Goal: Task Accomplishment & Management: Complete application form

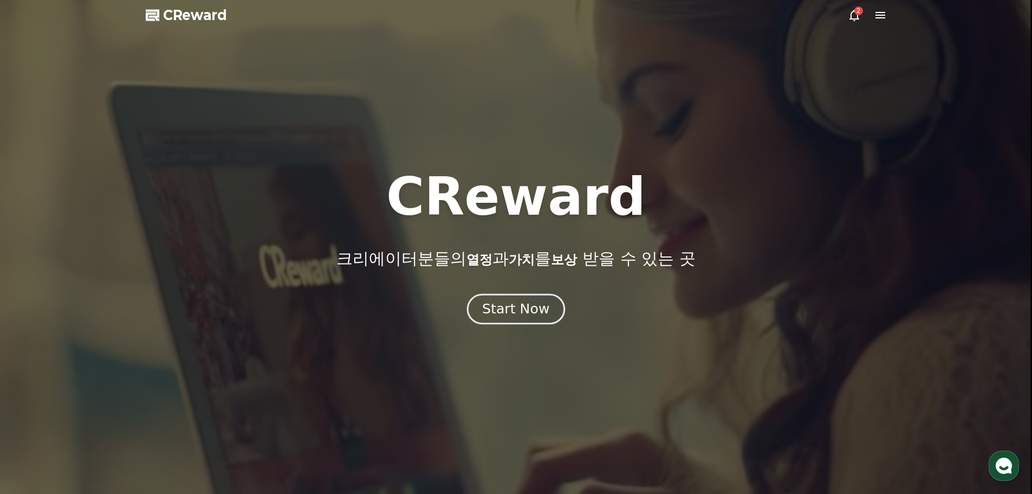
click at [535, 321] on button "Start Now" at bounding box center [516, 308] width 98 height 31
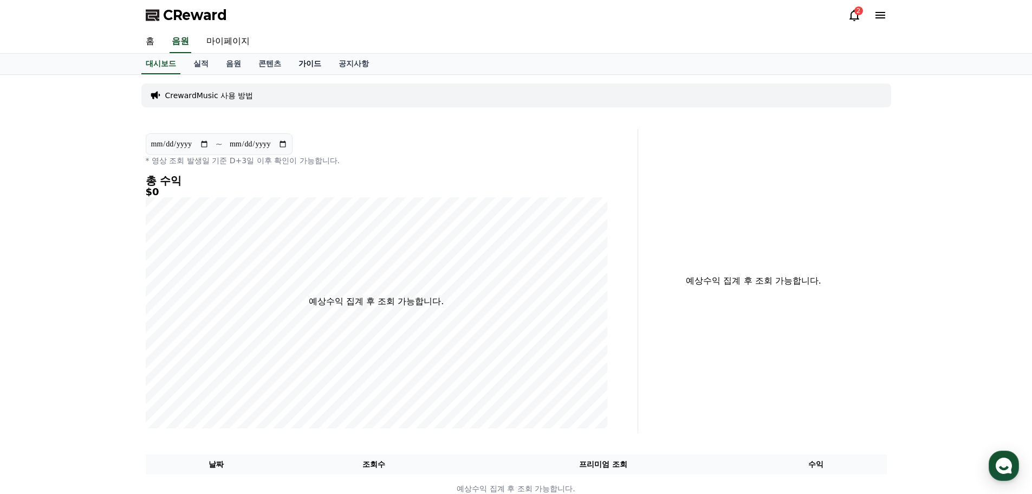
click at [312, 64] on link "가이드" at bounding box center [310, 64] width 40 height 21
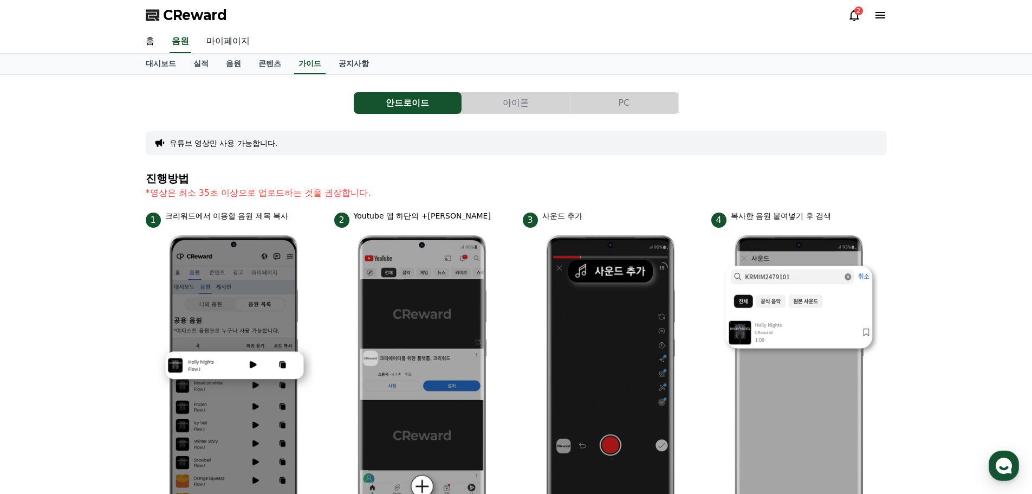
click at [234, 45] on link "마이페이지" at bounding box center [228, 41] width 61 height 23
select select "**********"
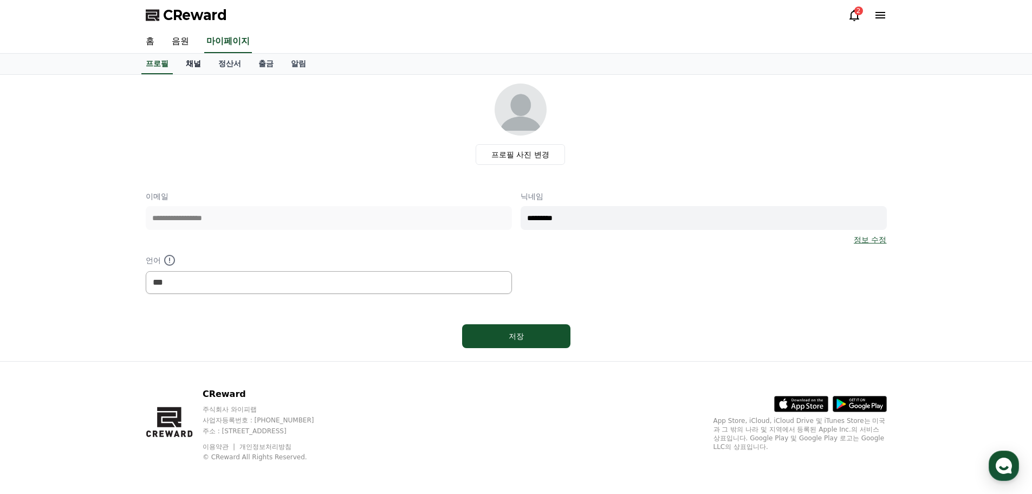
click at [190, 64] on link "채널" at bounding box center [193, 64] width 33 height 21
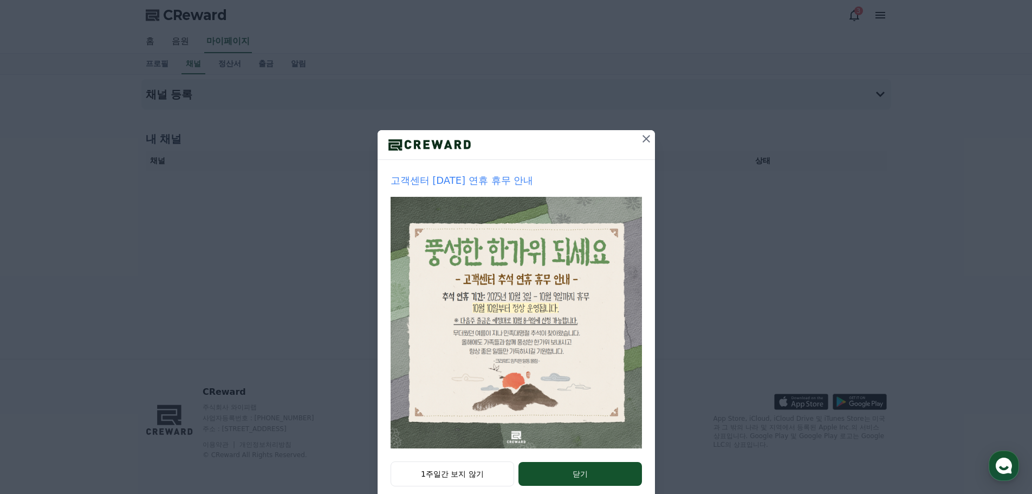
click at [648, 137] on icon at bounding box center [646, 138] width 13 height 13
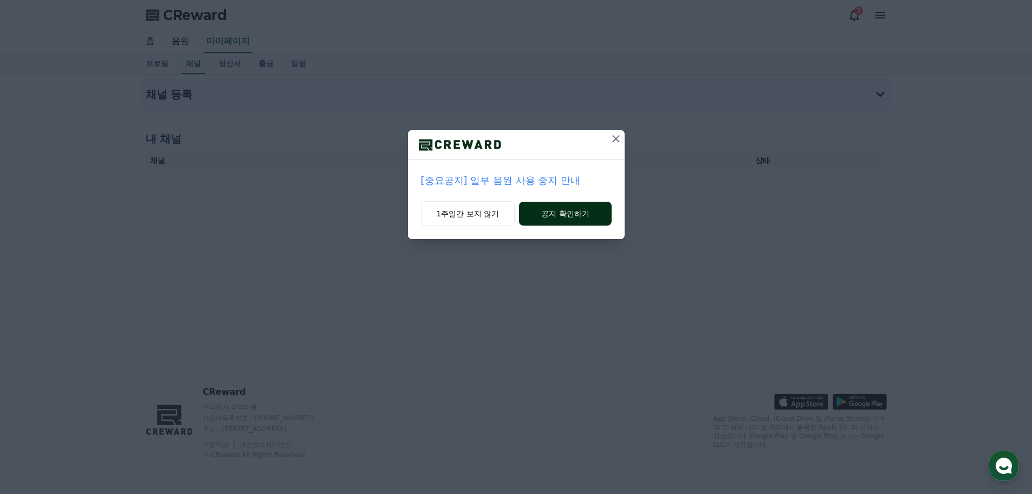
click at [570, 211] on button "공지 확인하기" at bounding box center [565, 214] width 92 height 24
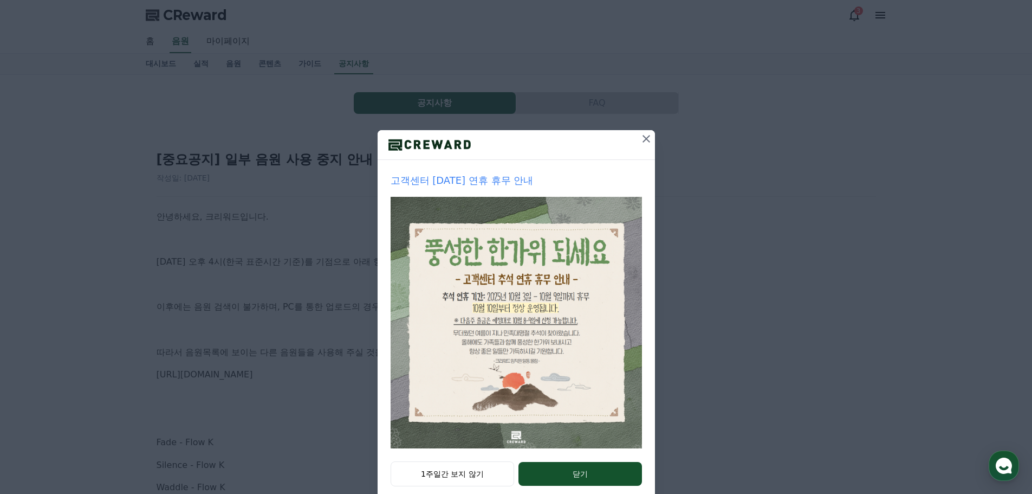
click at [645, 138] on icon at bounding box center [646, 138] width 13 height 13
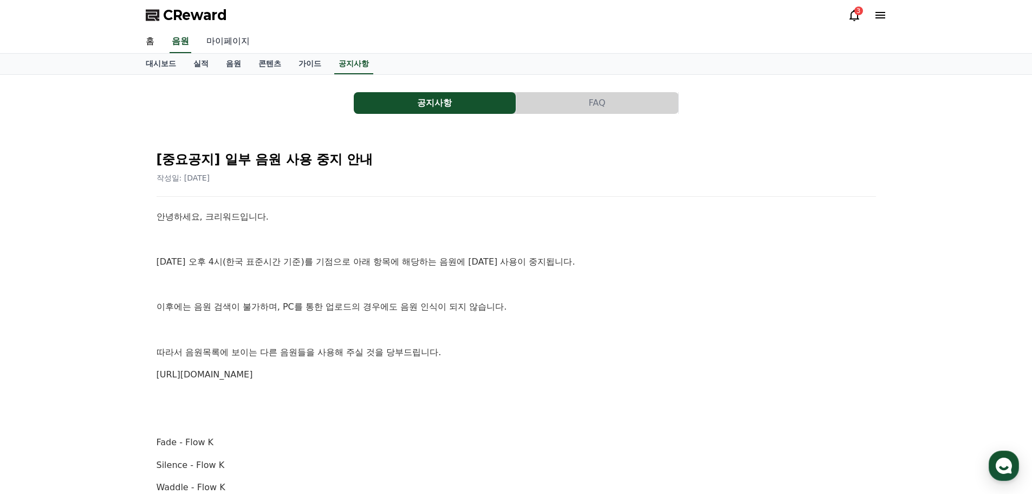
click at [245, 40] on link "마이페이지" at bounding box center [228, 41] width 61 height 23
select select "**********"
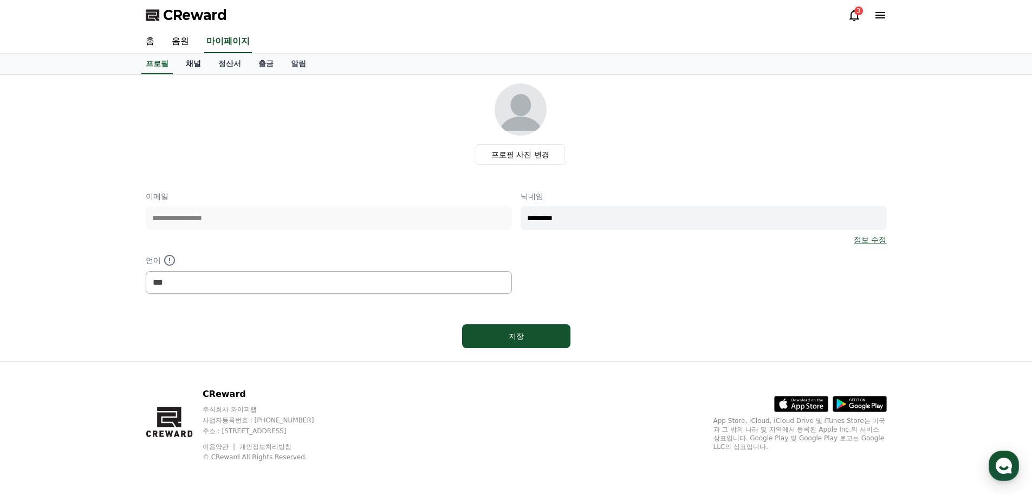
click at [196, 62] on link "채널" at bounding box center [193, 64] width 33 height 21
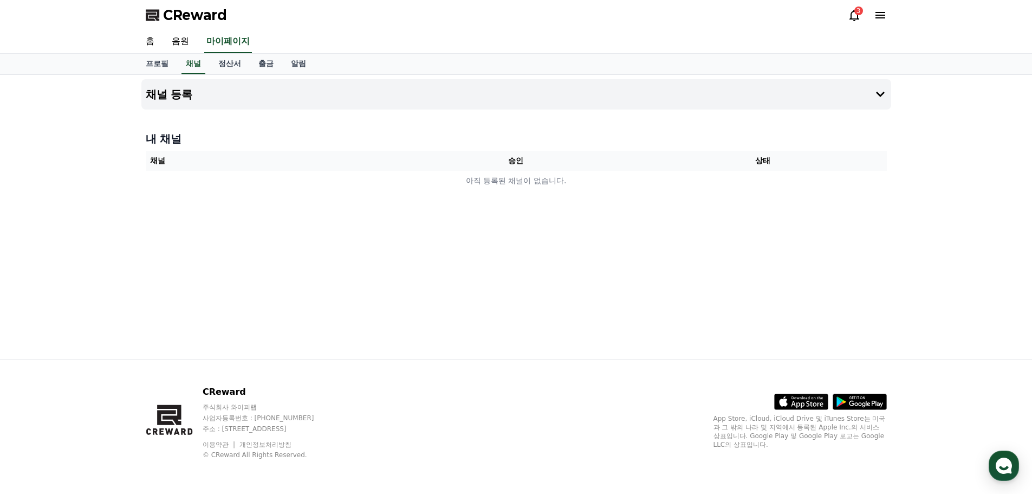
click at [225, 163] on th "채널" at bounding box center [269, 161] width 247 height 20
click at [252, 91] on button "채널 등록" at bounding box center [516, 94] width 750 height 30
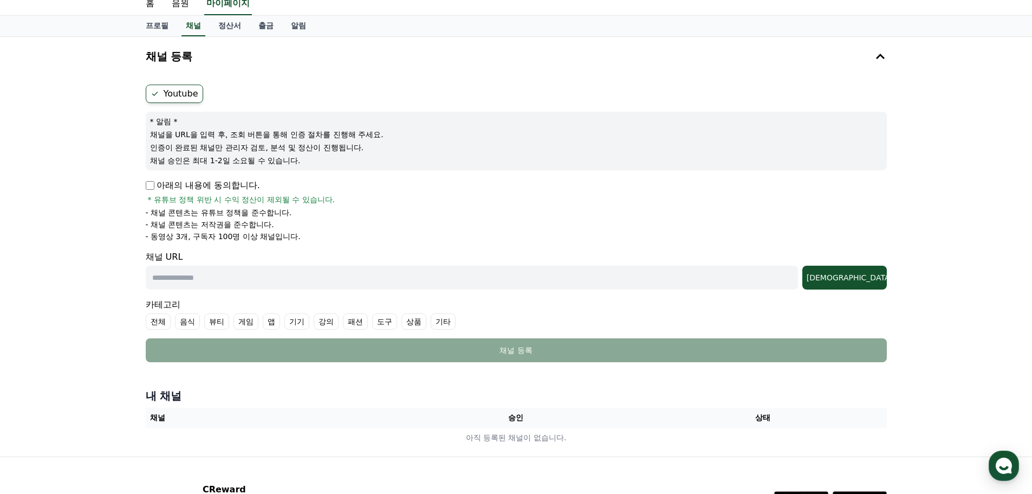
scroll to position [54, 0]
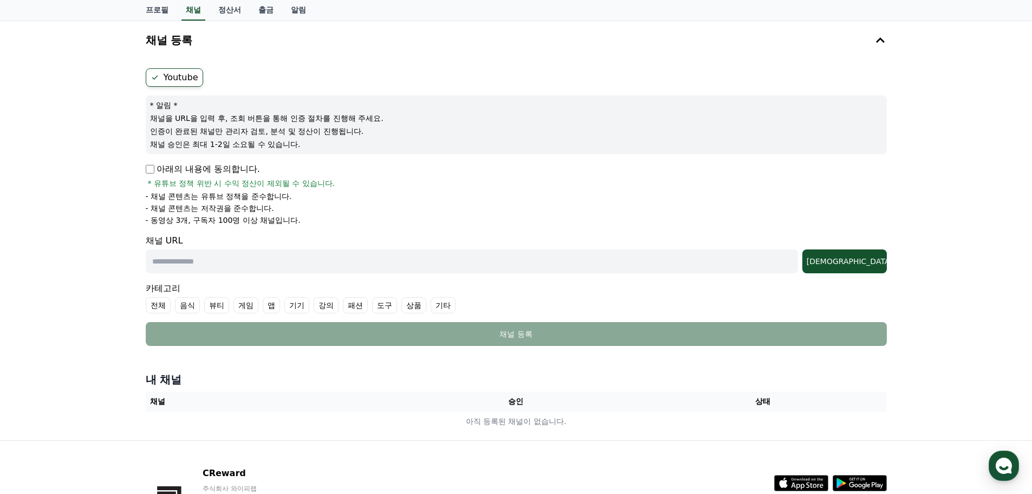
click at [377, 265] on input "text" at bounding box center [472, 261] width 653 height 24
type input "**********"
click at [857, 259] on div "조회" at bounding box center [845, 261] width 76 height 11
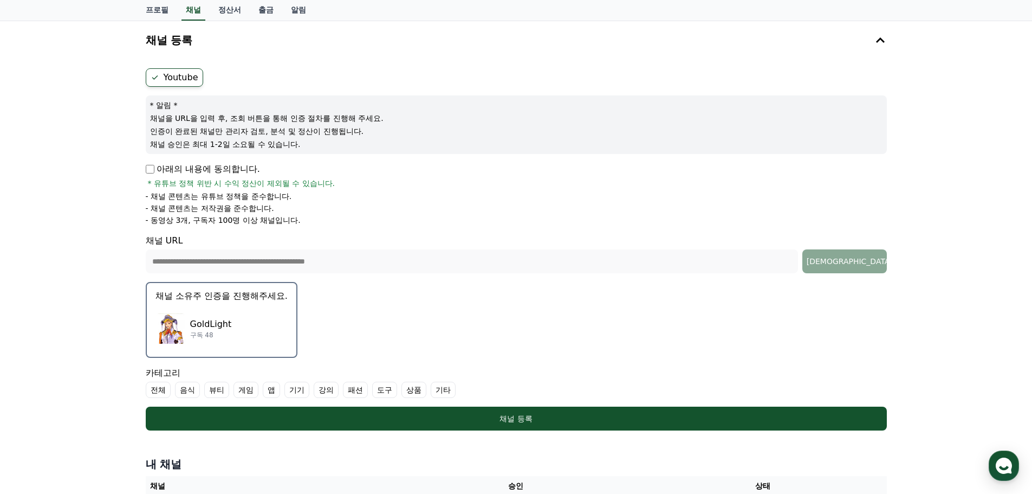
click at [262, 311] on div "GoldLight 구독 48" at bounding box center [222, 328] width 132 height 43
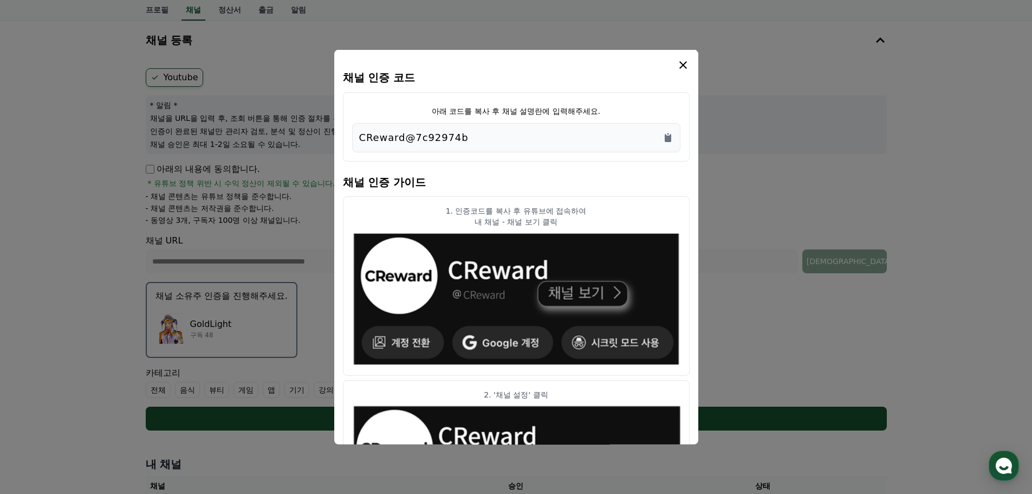
drag, startPoint x: 434, startPoint y: 109, endPoint x: 602, endPoint y: 109, distance: 168.0
click at [602, 109] on div "아래 코드를 복사 후 채널 설명란에 입력해주세요. CReward@7c92974b" at bounding box center [516, 126] width 347 height 69
copy p "아래 코드를 복사 후 채널 설명란에 입력해주세요."
click at [944, 169] on button "close modal" at bounding box center [516, 247] width 1032 height 494
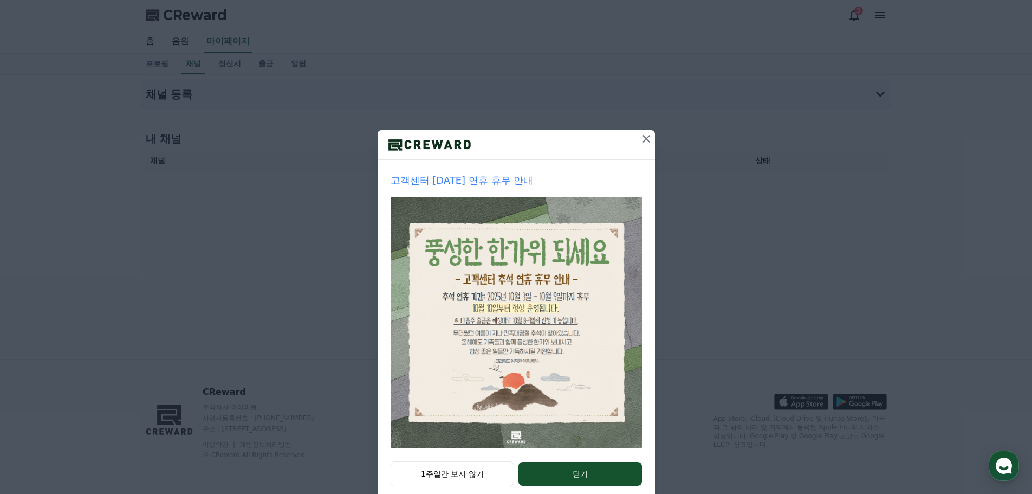
click at [643, 141] on icon at bounding box center [646, 138] width 13 height 13
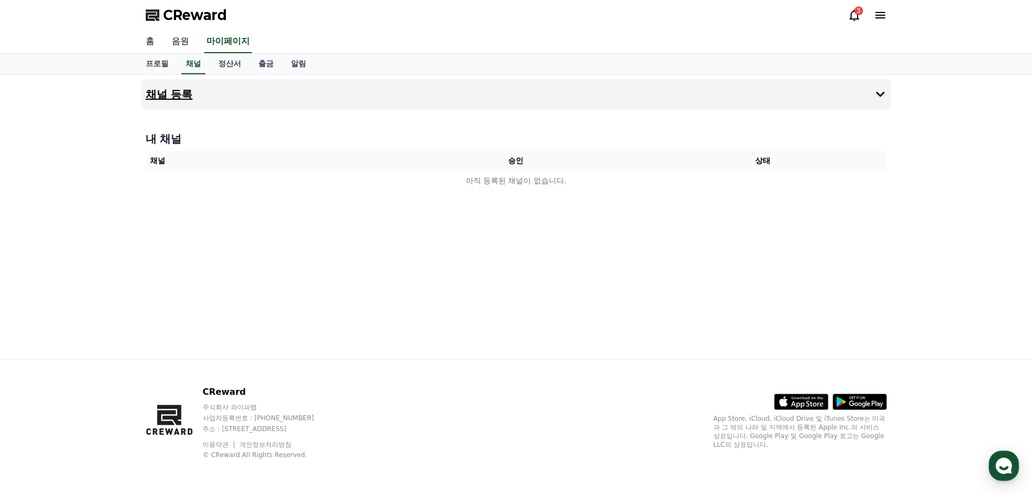
click at [397, 98] on button "채널 등록" at bounding box center [516, 94] width 750 height 30
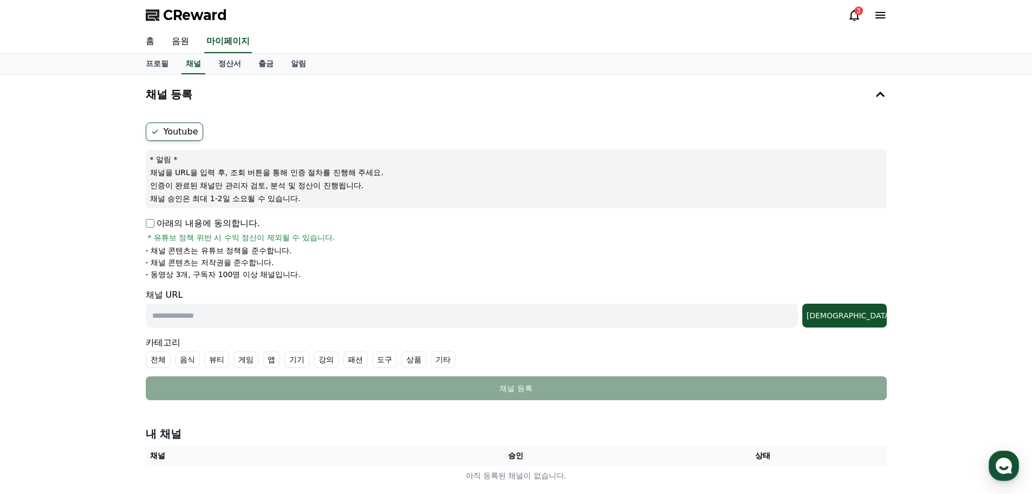
click at [507, 311] on input "text" at bounding box center [472, 316] width 653 height 24
type input "**********"
click at [871, 321] on button "조회" at bounding box center [845, 316] width 85 height 24
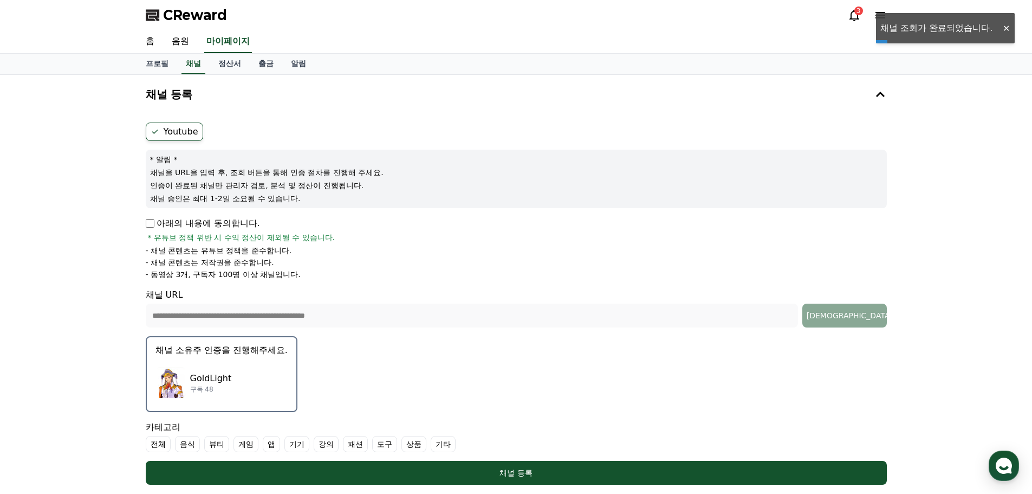
click at [266, 372] on div "GoldLight 구독 48" at bounding box center [222, 382] width 132 height 43
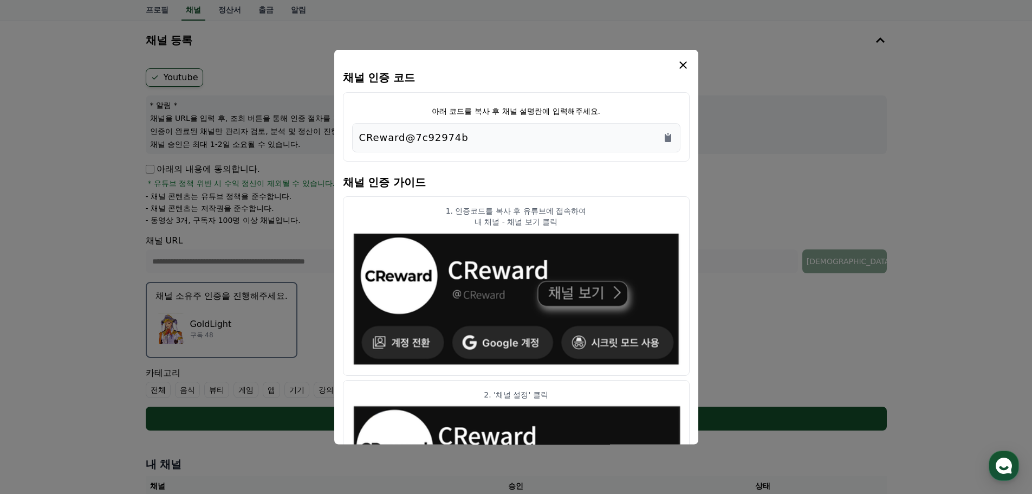
click at [682, 62] on icon "modal" at bounding box center [683, 64] width 13 height 13
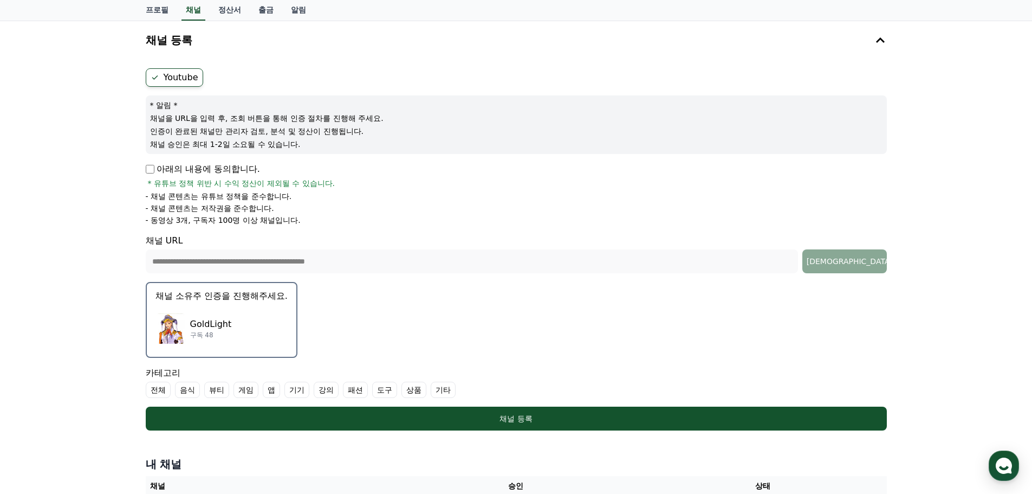
click at [946, 317] on div "**********" at bounding box center [516, 273] width 1032 height 504
click at [969, 272] on div "**********" at bounding box center [516, 273] width 1032 height 504
